Goal: Navigation & Orientation: Go to known website

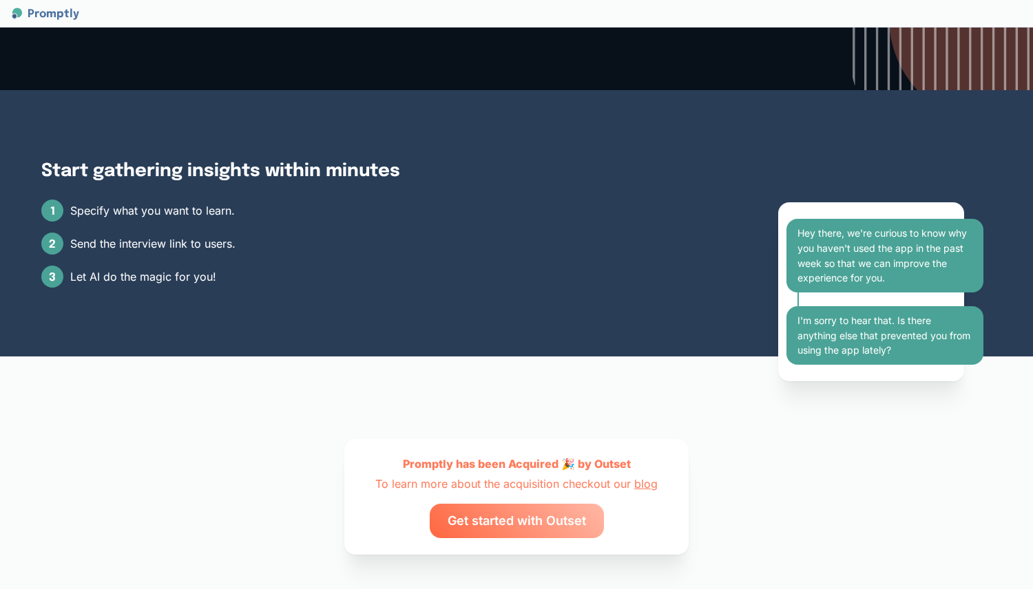
scroll to position [1399, 0]
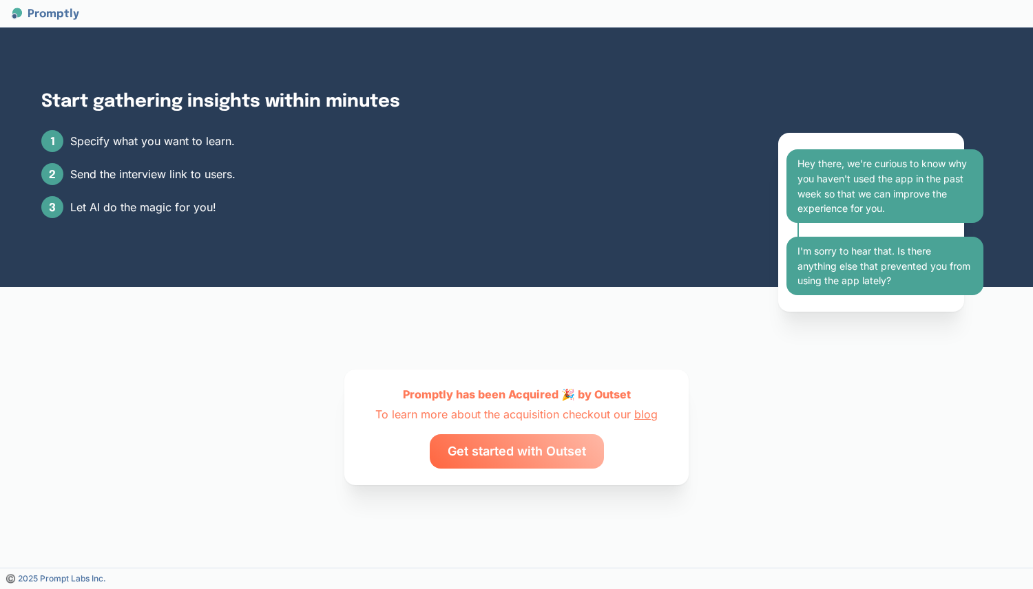
click at [640, 419] on link "blog" at bounding box center [645, 415] width 23 height 14
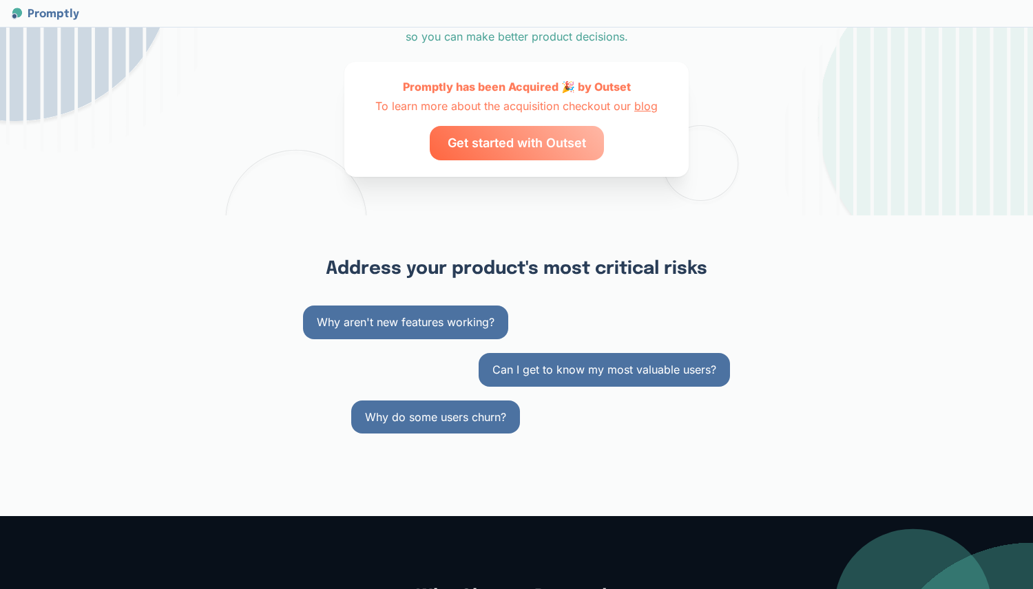
scroll to position [162, 0]
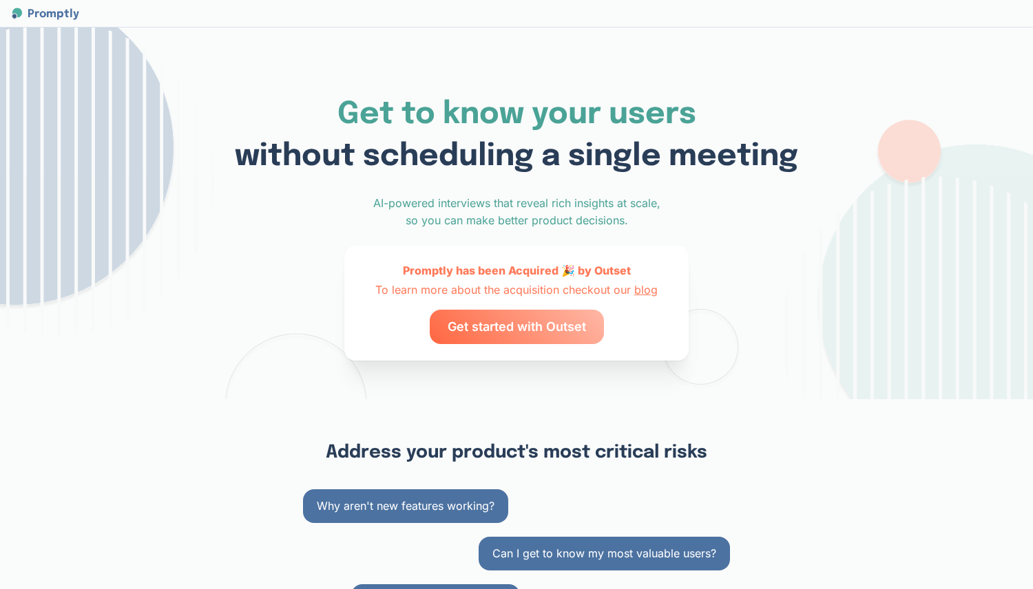
click at [605, 270] on div "Promptly has been Acquired 🎉 by Outset" at bounding box center [517, 270] width 228 height 17
copy div "[PERSON_NAME]"
click at [534, 322] on span "Get started with Outset" at bounding box center [516, 327] width 138 height 34
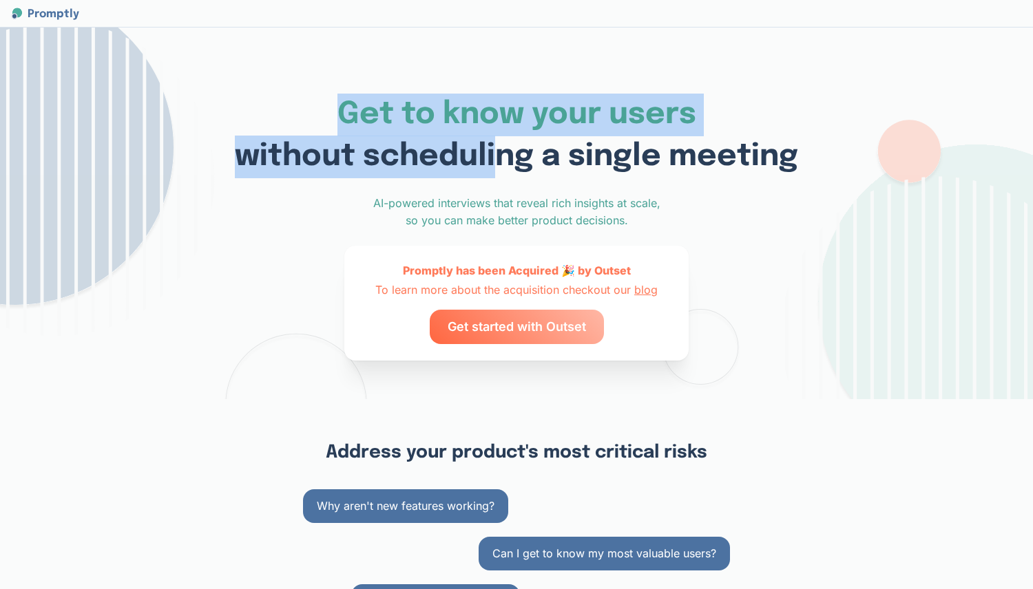
drag, startPoint x: 333, startPoint y: 106, endPoint x: 494, endPoint y: 136, distance: 163.9
click at [501, 138] on h1 "Get to know your users without scheduling a single meeting" at bounding box center [516, 136] width 563 height 85
click at [494, 136] on h1 "Get to know your users without scheduling a single meeting" at bounding box center [516, 136] width 563 height 85
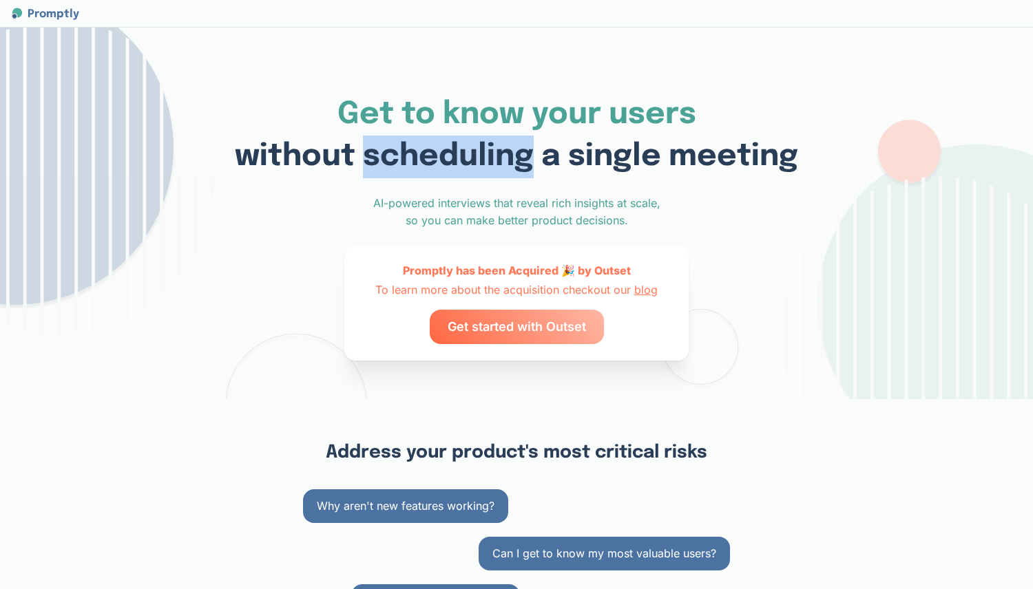
click at [494, 136] on h1 "Get to know your users without scheduling a single meeting" at bounding box center [516, 136] width 563 height 85
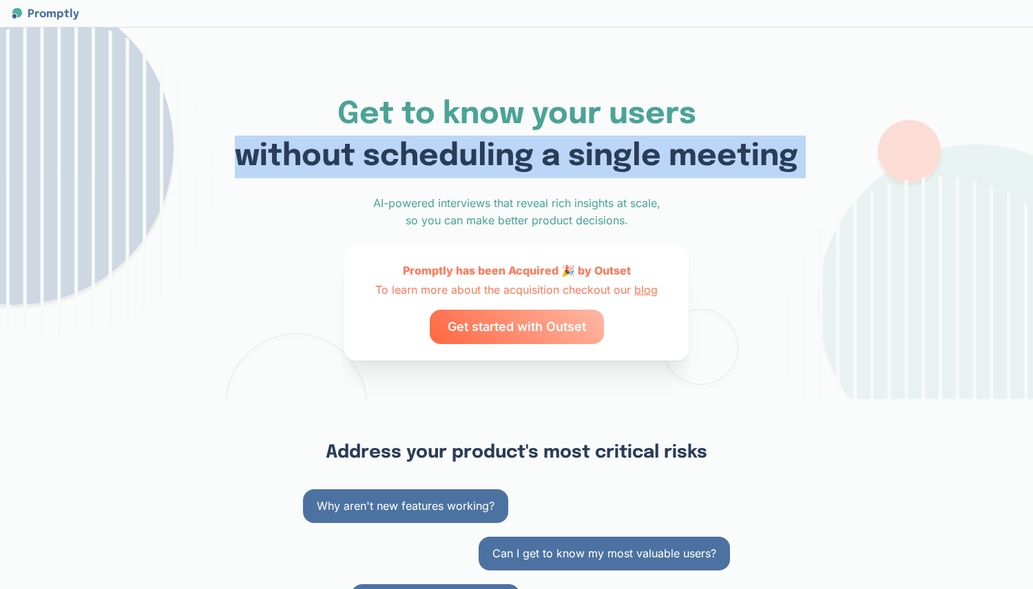
click at [494, 136] on h1 "Get to know your users without scheduling a single meeting" at bounding box center [516, 136] width 563 height 85
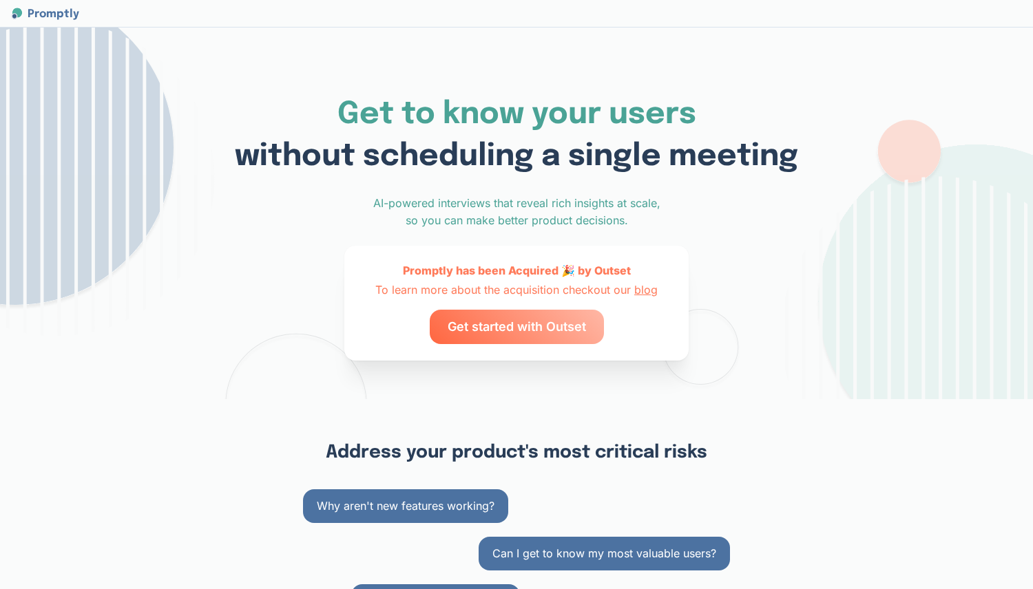
click at [521, 154] on span "without scheduling a single meeting" at bounding box center [516, 156] width 563 height 31
